Goal: Communication & Community: Answer question/provide support

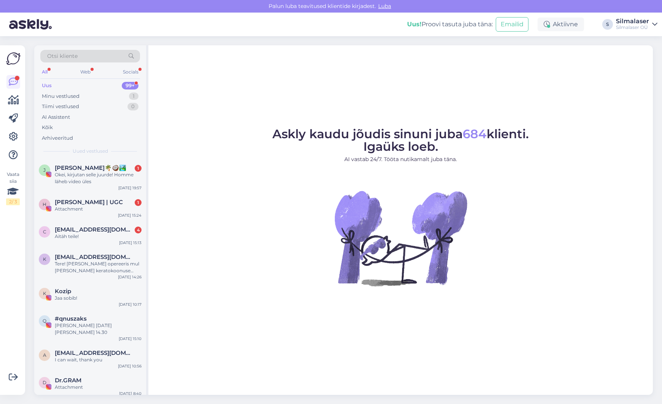
click at [55, 84] on div "Uus 99+" at bounding box center [90, 85] width 100 height 11
click at [67, 166] on span "[PERSON_NAME]🌴🥥🏞️" at bounding box center [91, 167] width 72 height 7
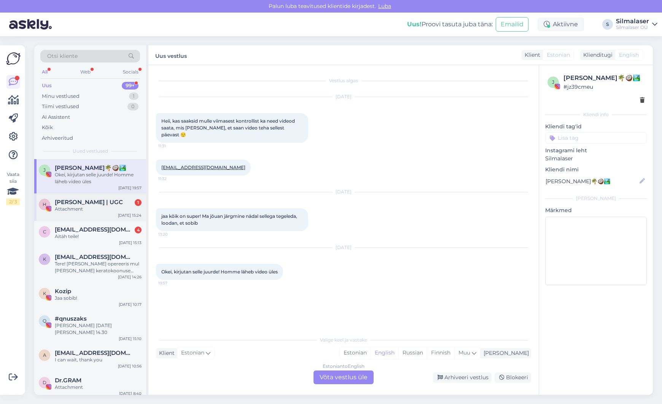
click at [72, 208] on div "Attachment" at bounding box center [98, 209] width 87 height 7
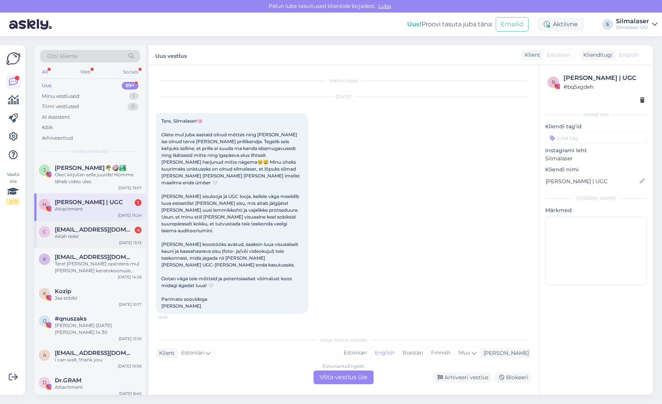
click at [72, 234] on div "Aitäh teile!" at bounding box center [98, 236] width 87 height 7
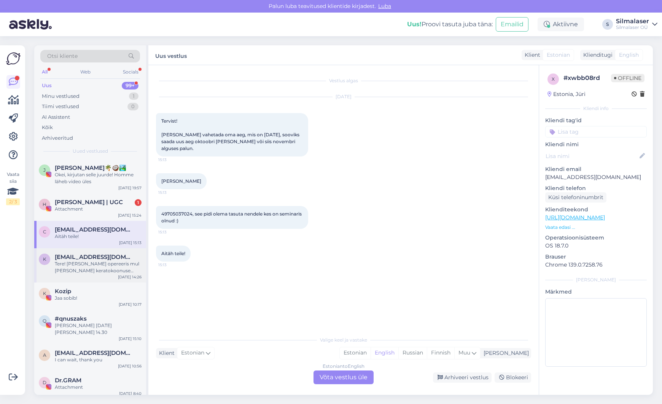
click at [79, 261] on div "Tere! [PERSON_NAME] opereeris mul [PERSON_NAME] keratokoonuse tõttu umbes 10 aa…" at bounding box center [98, 267] width 87 height 14
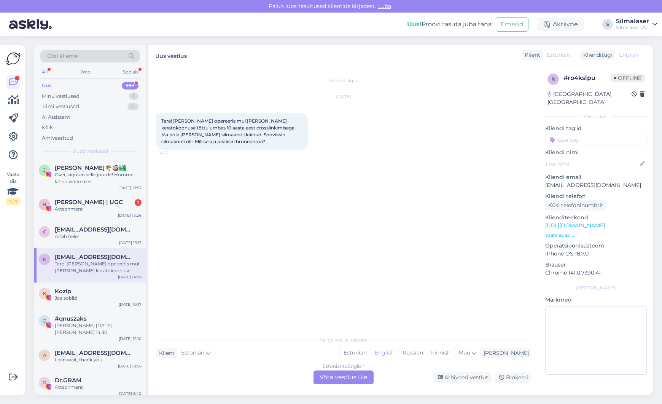
click at [338, 367] on div "Estonian to English" at bounding box center [344, 366] width 42 height 7
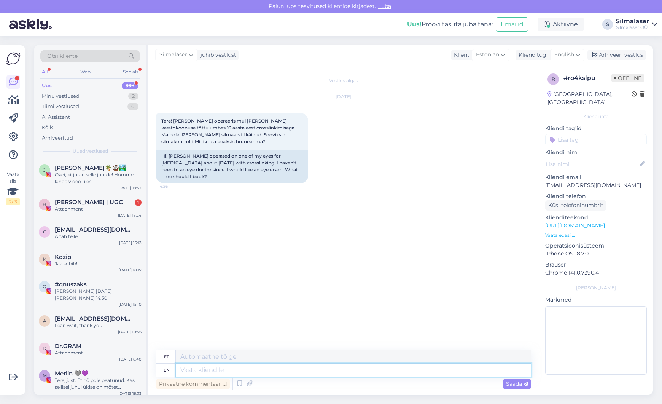
click at [198, 370] on textarea at bounding box center [354, 370] width 356 height 13
type textarea "Tere!"
type textarea "Tere! Katusepapi"
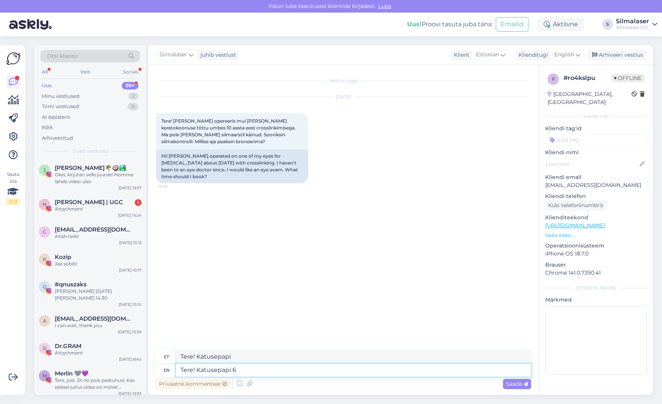
type textarea "Tere! Katusepapi 6 k"
type textarea "Tere! Katusepapi 6"
type textarea "Tere! Katusepapi 6 kliini"
type textarea "Tere! Katusepapi 6 kliiniku"
type textarea "Tere! Katusepapi 6 kliinik"
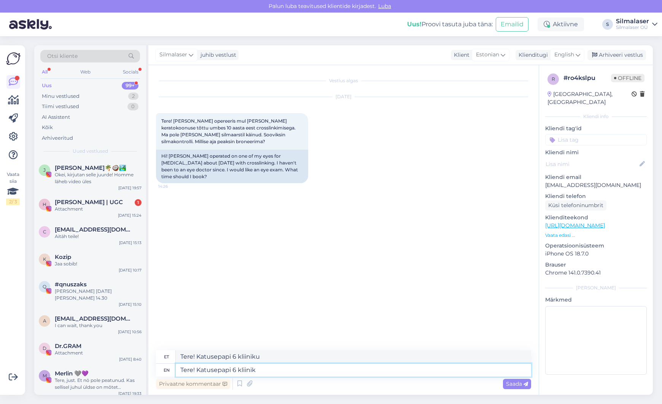
type textarea "Tere! Katusepapi 6 kliinik"
type textarea "Tere! Katusepapi 6 kliinik pr"
type textarea "Tere! Katusepapi 6 klii"
type textarea "Tere! Katusepapi 6 kliinik"
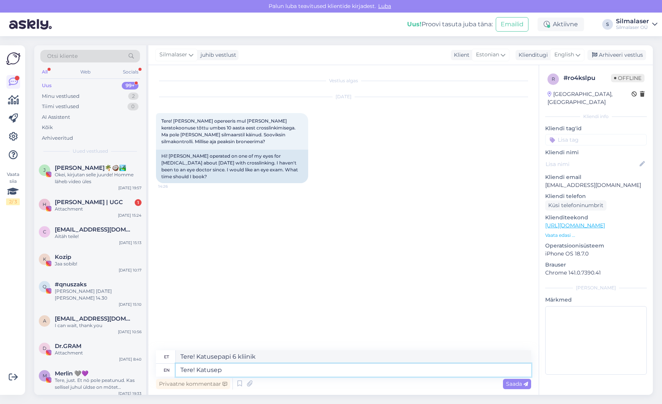
type textarea "Tere! [PERSON_NAME]"
type textarea "Tere! Katusepapi"
type textarea "Tere!"
type textarea "Tere! Alates"
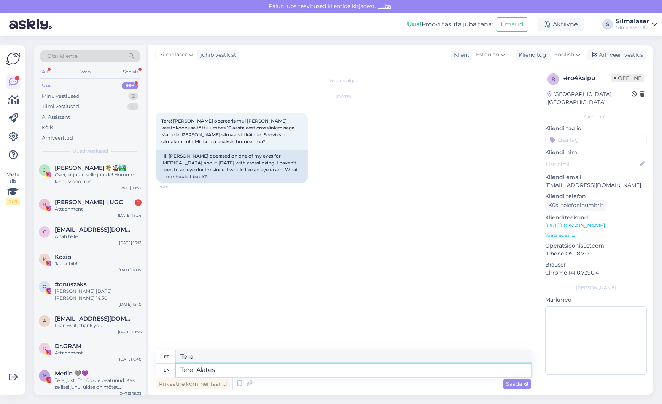
type textarea "Tere! Alates"
type textarea "Tere! Alates 2021"
type textarea "Tere! Alates 2021 lõpuks"
type textarea "Tere! Alates [DATE]. aasta lõpust"
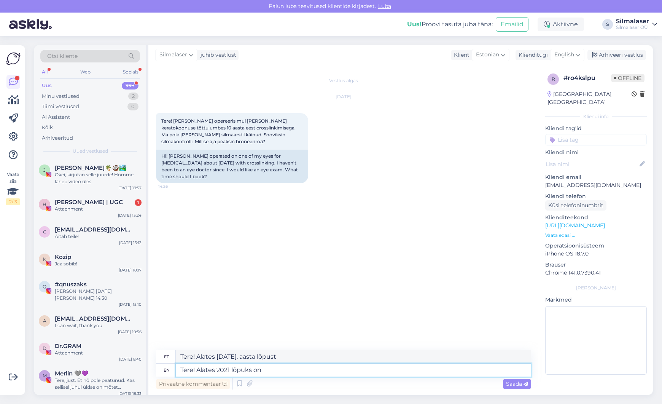
type textarea "Tere! Alates 2021 lõpuks on"
type textarea "Tere! Alates 2021. aastast on [PERSON_NAME]"
type textarea "Tere! Alates 2021 lõpuks on Katusepapi"
type textarea "Tere! Alates 2021 lõpuks on Katusepapi 6 k"
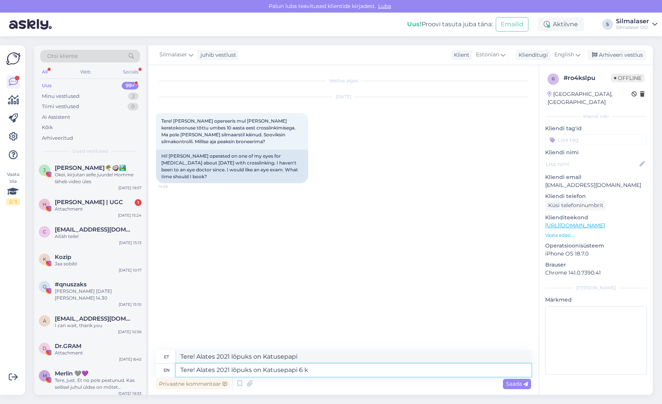
type textarea "Tere! Alates 2021 lõpuks Katusepapi 6"
type textarea "Tere! Alates 2021 lõpuks on Katusepapi 6 kliiniku"
type textarea "Tere! Alates 2021 lõpuks on Katusepapi 6 kliinik"
type textarea "Tere! Alates 2021 lõpuks on Katusepapi 6 kliiniku"
type textarea "Tere! Alates 2021 lõpuks on Katusepapi 6 kliinikus"
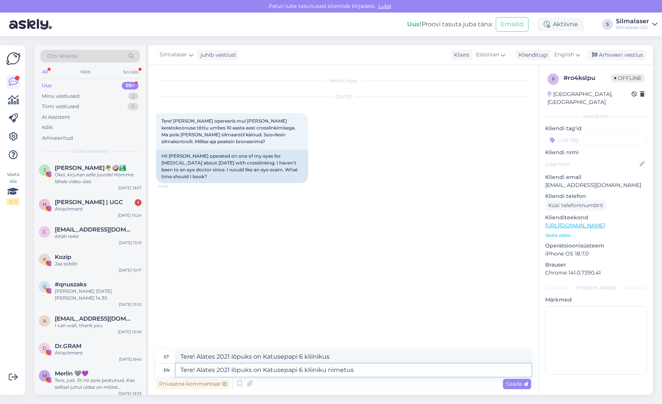
type textarea "Tere! Alates 2021 lõpuks on Katusepapi 6 kliiniku nimetus"
type textarea "Tere! Alates 2021 lõpuks on Katusepapi 6 kliiniku nimetus PERHi s"
type textarea "Tere! Alates 2021 lõpuks on Katusepapi 6 kliiniku nimetus PERHi"
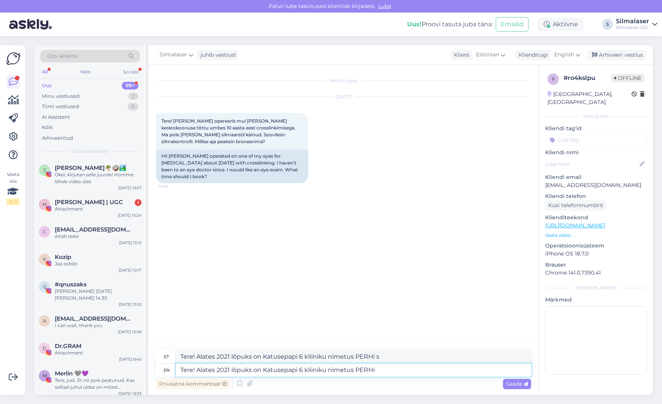
type textarea "Tere! Alates 2021 lõpuks on Katusepapi 6 kliiniku nimetus PERHi"
type textarea "Tere! Alates 2021 lõpuks on Katusepapi 6 kliiniku nimetus PERHi Silmakirurgia"
type textarea "Tere! Alates 2021 lõpuks on Katusepapi 6 kliiniku nimetus PERHi Silmakirurgia k…"
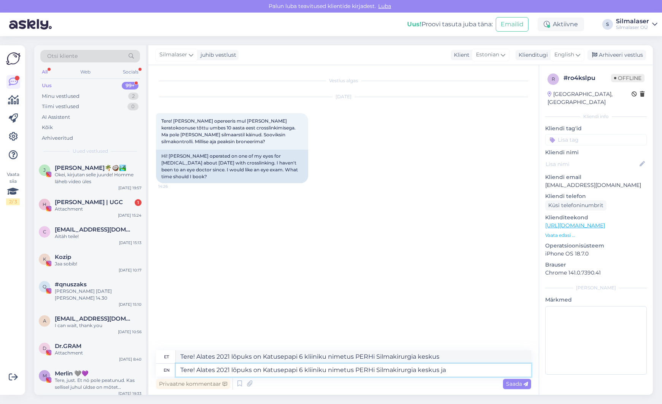
type textarea "Tere! Alates 2021 lõpuks on Katusepapi 6 kliiniku nimetus PERHi Silmakirurgia k…"
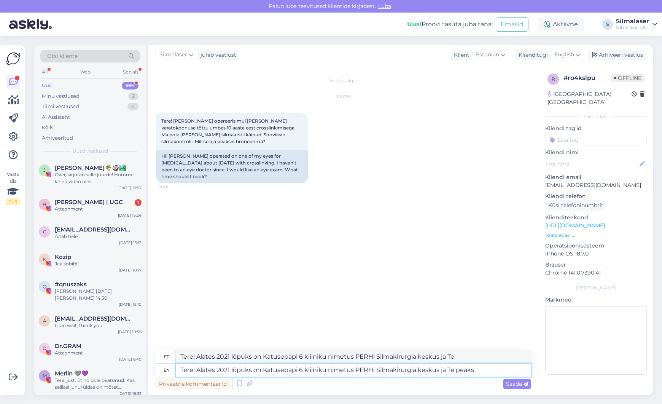
type textarea "Tere! Alates 2021 lõpuks on Katusepapi 6 kliiniku nimetus PERHi Silmakirurgia k…"
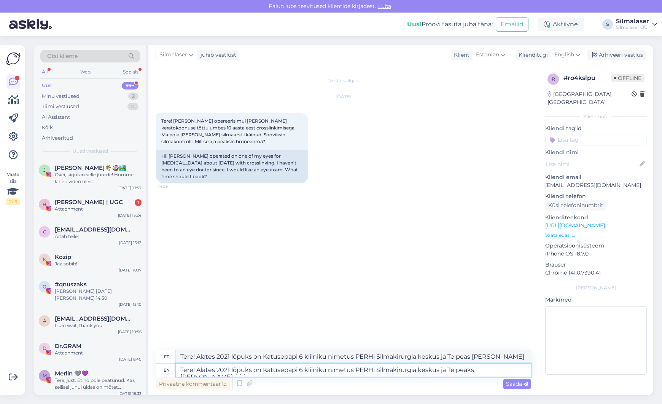
type textarea "Tere! Alates 2021 lõpuks on Katusepapi 6 kliiniku nimetus PERHi Silmakirurgia k…"
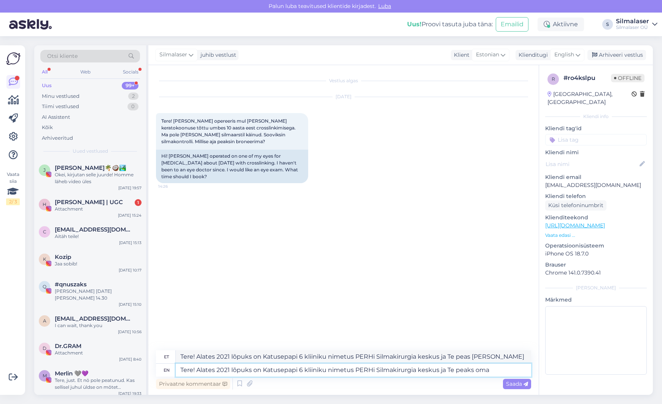
type textarea "Tere! Alates 2021 lõpuks on Katusepapi 6 kliiniku nimetus PERHi Silmakirurgia k…"
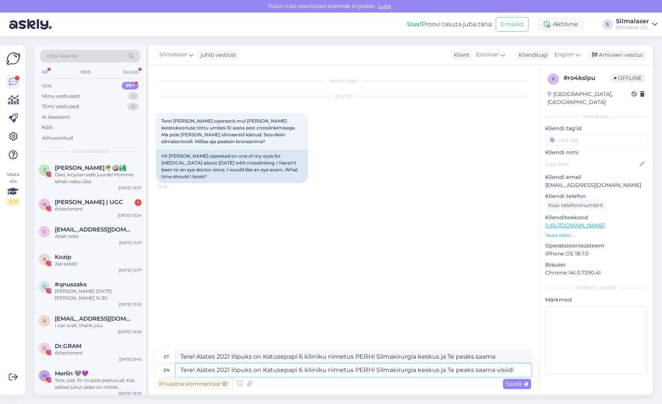
type textarea "Tere! Alates 2021 lõpuks on Katusepapi 6 kliiniku nimetus PERHi Silmakirurgia k…"
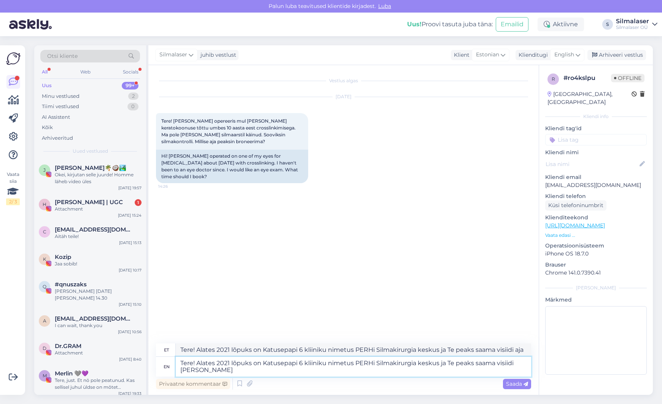
type textarea "Tere! Alates 2021 lõpuks on Katusepapi 6 kliiniku nimetus PERHi Silmakirurgia k…"
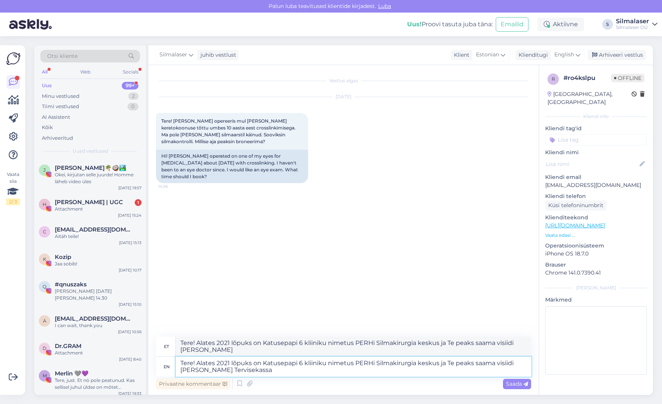
type textarea "Tere! Alates 2021 lõpuks on Katusepapi 6 kliiniku nimetus PERHi Silmakirurgia k…"
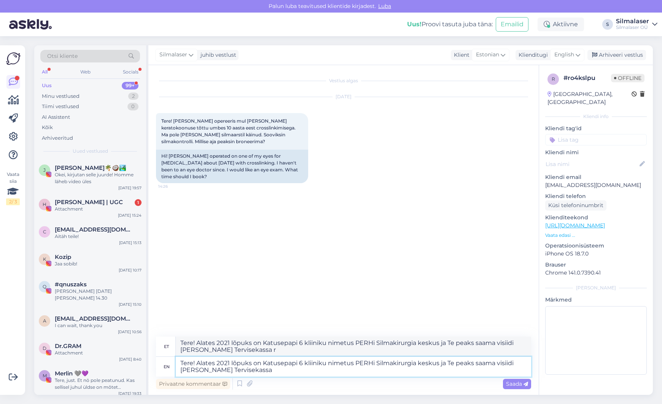
type textarea "Tere! Alates 2021 lõpuks on Katusepapi 6 kliiniku nimetus PERHi Silmakirurgia k…"
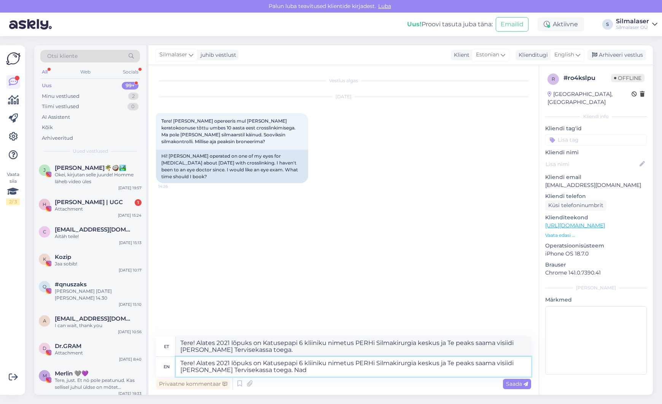
type textarea "Tere! Alates 2021 lõpuks on Katusepapi 6 kliiniku nimetus PERHi Silmakirurgia k…"
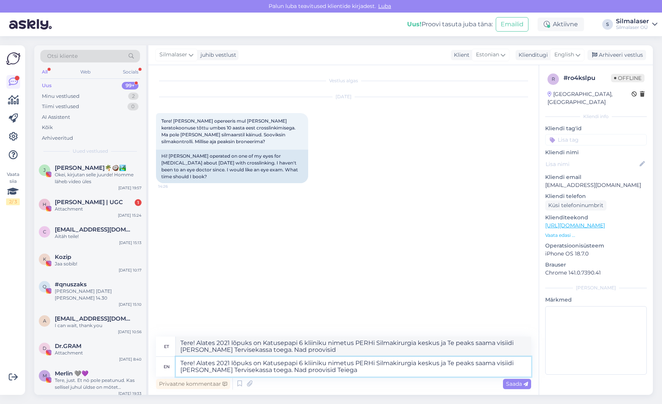
type textarea "Tere! Alates 2021 lõpuks on Katusepapi 6 kliiniku nimetus PERHi Silmakirurgia k…"
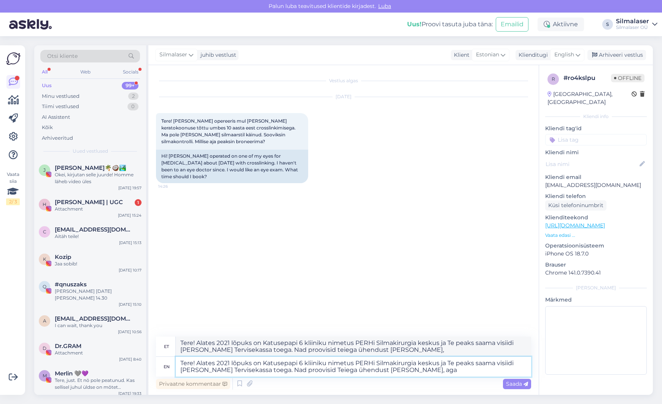
type textarea "Tere! Alates 2021 lõpuks on Katusepapi 6 kliiniku nimetus PERHi Silmakirurgia k…"
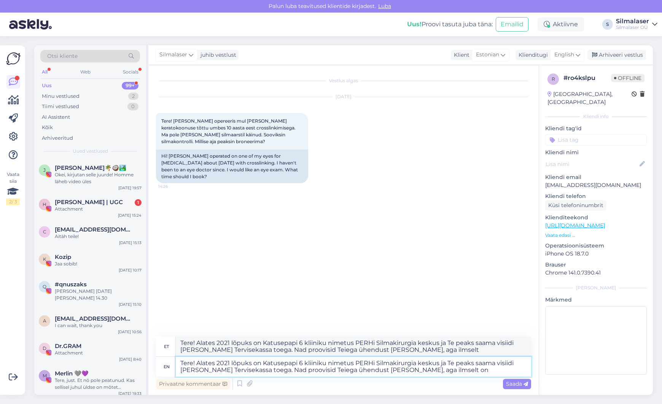
type textarea "Tere! Alates 2021 lõpuks on Katusepapi 6 kliiniku nimetus PERHi Silmakirurgia k…"
drag, startPoint x: 578, startPoint y: 53, endPoint x: 579, endPoint y: 57, distance: 4.0
click at [578, 53] on icon at bounding box center [578, 55] width 5 height 8
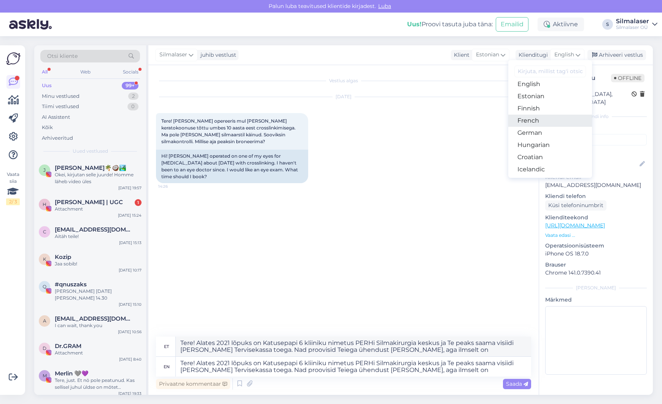
scroll to position [90, 0]
click at [550, 96] on link "Estonian" at bounding box center [551, 96] width 84 height 12
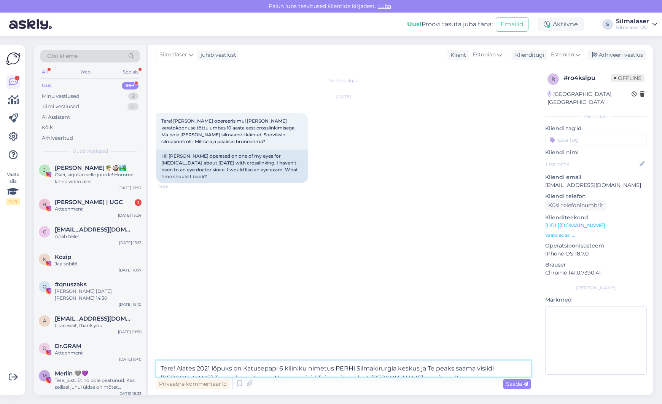
click at [420, 368] on textarea "Tere! Alates 2021 lõpuks on Katusepapi 6 kliiniku nimetus PERHi Silmakirurgia k…" at bounding box center [343, 369] width 375 height 16
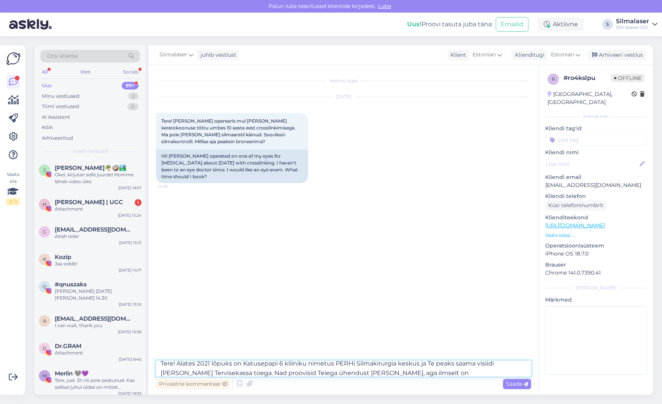
scroll to position [0, 0]
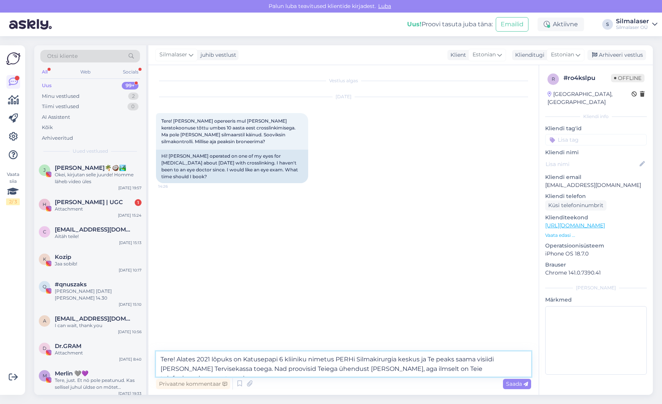
click at [228, 361] on textarea "Tere! Alates 2021 lõpuks on Katusepapi 6 kliiniku nimetus PERHi Silmakirurgia k…" at bounding box center [343, 363] width 375 height 25
drag, startPoint x: 232, startPoint y: 361, endPoint x: 226, endPoint y: 360, distance: 6.1
click at [226, 360] on textarea "Tere! Alates 2021 lõpuks on Katusepapi 6 kliiniku nimetus PERHi Silmakirurgia k…" at bounding box center [343, 363] width 375 height 25
click at [485, 370] on textarea "Tere! Alates 2021 lõpust on Katusepapi 6 kliiniku nimetus PERHi Silmakirurgia k…" at bounding box center [343, 363] width 375 height 25
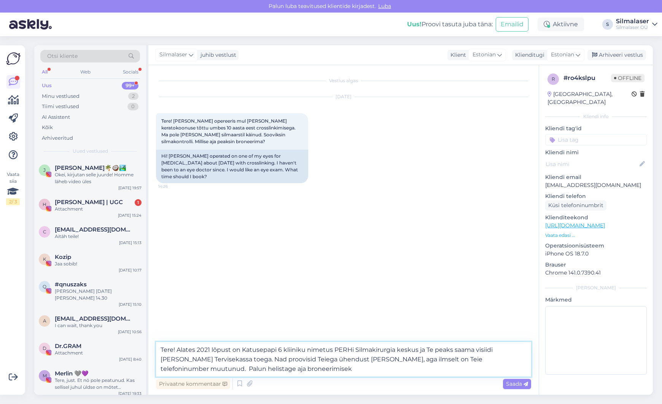
drag, startPoint x: 217, startPoint y: 360, endPoint x: 162, endPoint y: 361, distance: 55.6
click at [162, 361] on textarea "Tere! Alates 2021 lõpust on Katusepapi 6 kliiniku nimetus PERHi Silmakirurgia k…" at bounding box center [343, 359] width 375 height 35
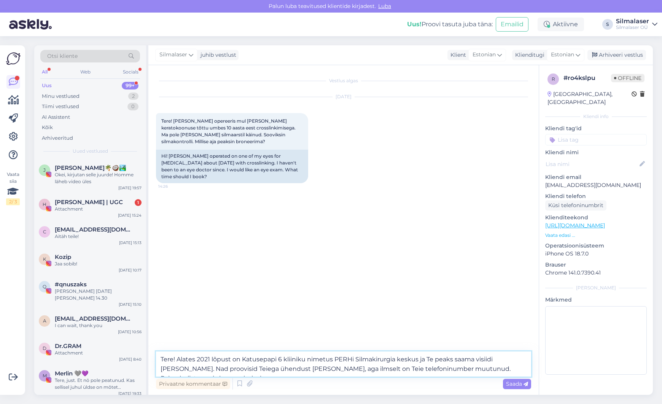
click at [525, 368] on textarea "Tere! Alates 2021 lõpust on Katusepapi 6 kliiniku nimetus PERHi Silmakirurgia k…" at bounding box center [343, 363] width 375 height 25
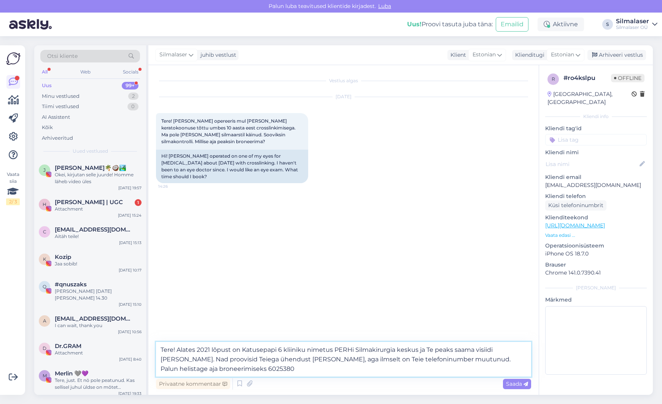
drag, startPoint x: 470, startPoint y: 359, endPoint x: 471, endPoint y: 367, distance: 8.0
click at [470, 360] on textarea "Tere! Alates 2021 lõpust on Katusepapi 6 kliiniku nimetus PERHi Silmakirurgia k…" at bounding box center [343, 359] width 375 height 35
click at [256, 370] on textarea "Tere! Alates 2021 lõpust on Katusepapi 6 kliiniku nimetus PERHi Silmakirurgia k…" at bounding box center [343, 359] width 375 height 35
drag, startPoint x: 292, startPoint y: 367, endPoint x: 240, endPoint y: 369, distance: 52.6
click at [240, 369] on textarea "Tere! Alates 2021 lõpust on Katusepapi 6 kliiniku nimetus PERHi Silmakirurgia k…" at bounding box center [343, 359] width 375 height 35
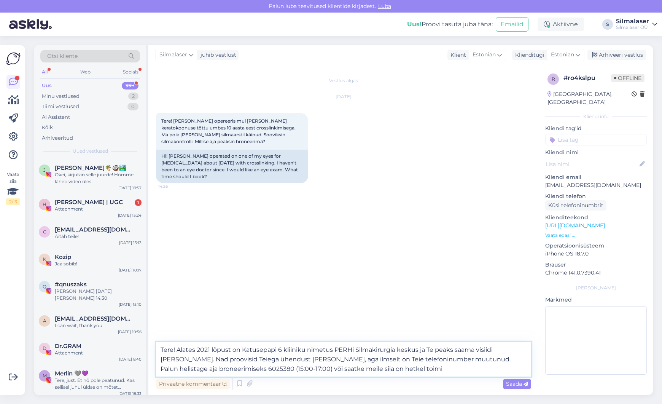
drag, startPoint x: 344, startPoint y: 370, endPoint x: 340, endPoint y: 369, distance: 3.8
click at [340, 369] on textarea "Tere! Alates 2021 lõpust on Katusepapi 6 kliiniku nimetus PERHi Silmakirurgia k…" at bounding box center [343, 359] width 375 height 35
drag, startPoint x: 344, startPoint y: 369, endPoint x: 338, endPoint y: 369, distance: 6.1
click at [337, 369] on textarea "Tere! Alates 2021 lõpust on Katusepapi 6 kliiniku nimetus PERHi Silmakirurgia k…" at bounding box center [343, 359] width 375 height 35
drag, startPoint x: 378, startPoint y: 370, endPoint x: 286, endPoint y: 369, distance: 92.1
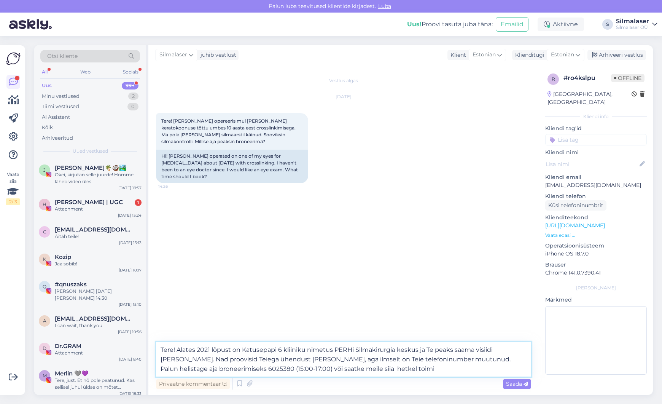
click at [286, 370] on textarea "Tere! Alates 2021 lõpust on Katusepapi 6 kliiniku nimetus PERHi Silmakirurgia k…" at bounding box center [343, 359] width 375 height 35
type textarea "Tere! Alates 2021 lõpust on Katusepapi 6 kliiniku nimetus PERHi Silmakirurgia k…"
click at [523, 386] on span "Saada" at bounding box center [517, 383] width 22 height 7
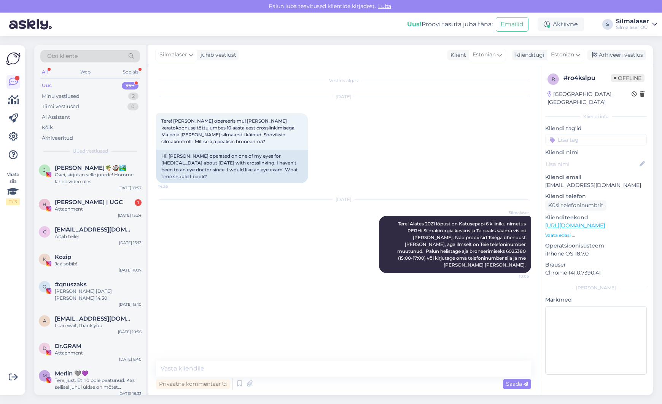
drag, startPoint x: 70, startPoint y: 198, endPoint x: 297, endPoint y: 244, distance: 231.3
click at [297, 244] on div "[DATE] Silmalaser Tere! Alates 2021 lõpust on Katusepapi 6 kliiniku nimetus PER…" at bounding box center [343, 237] width 375 height 90
click at [67, 206] on div "Attachment" at bounding box center [98, 209] width 87 height 7
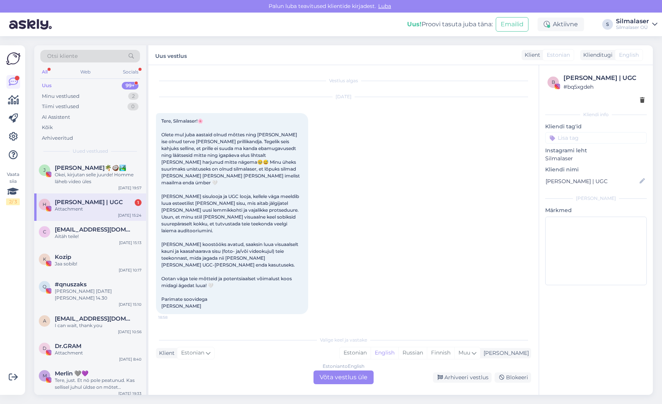
scroll to position [1, 0]
